Goal: Task Accomplishment & Management: Complete application form

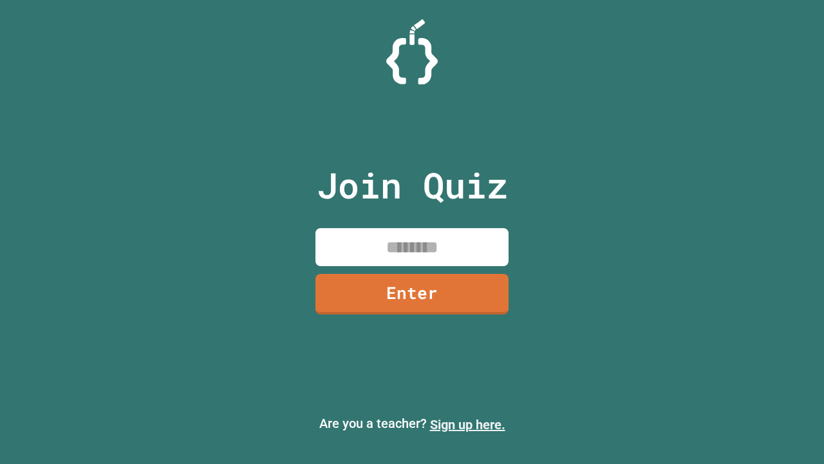
click at [467, 424] on link "Sign up here." at bounding box center [467, 424] width 75 height 15
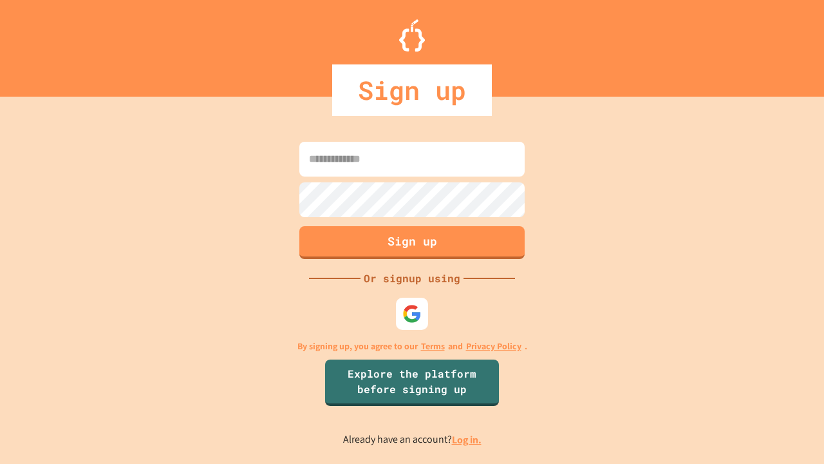
click at [467, 439] on link "Log in." at bounding box center [467, 440] width 30 height 14
